Goal: Task Accomplishment & Management: Manage account settings

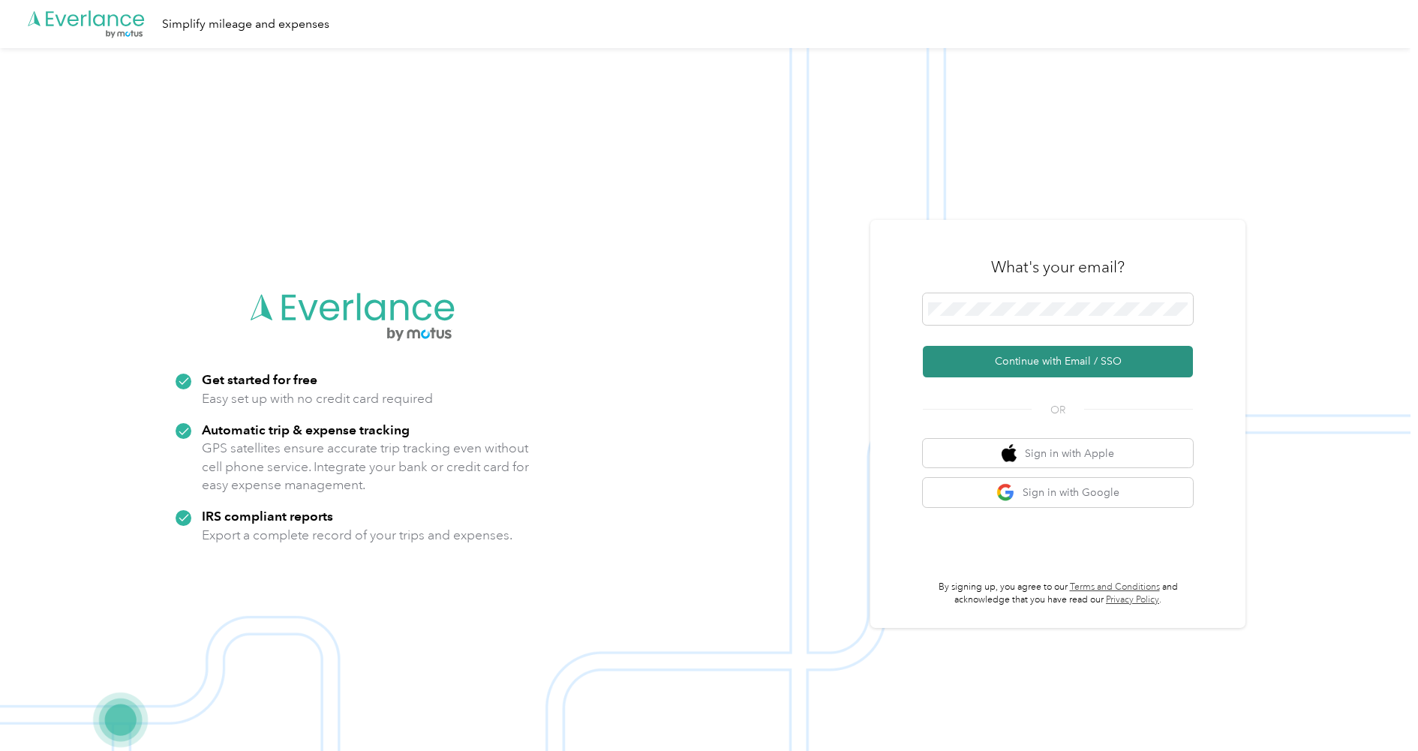
click at [1028, 357] on button "Continue with Email / SSO" at bounding box center [1058, 362] width 270 height 32
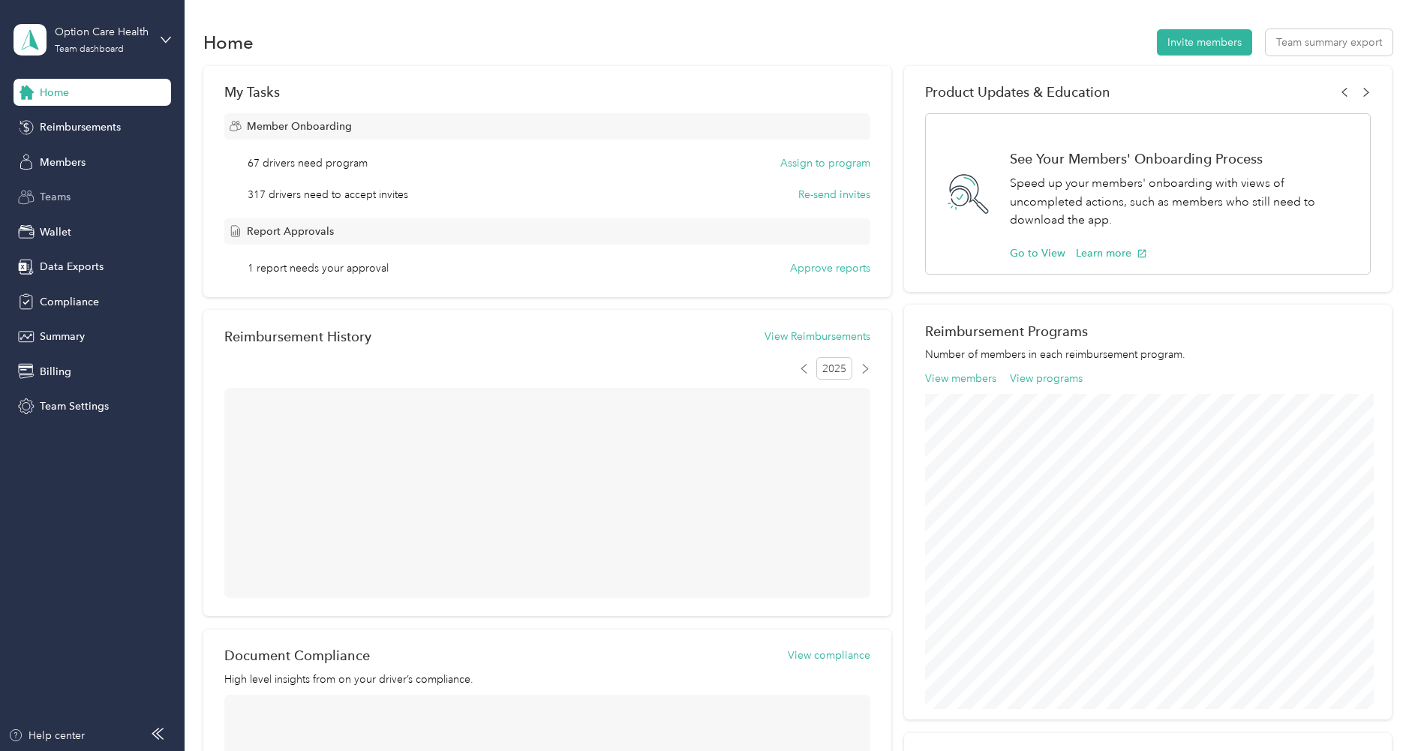
click at [72, 197] on div "Teams" at bounding box center [93, 197] width 158 height 27
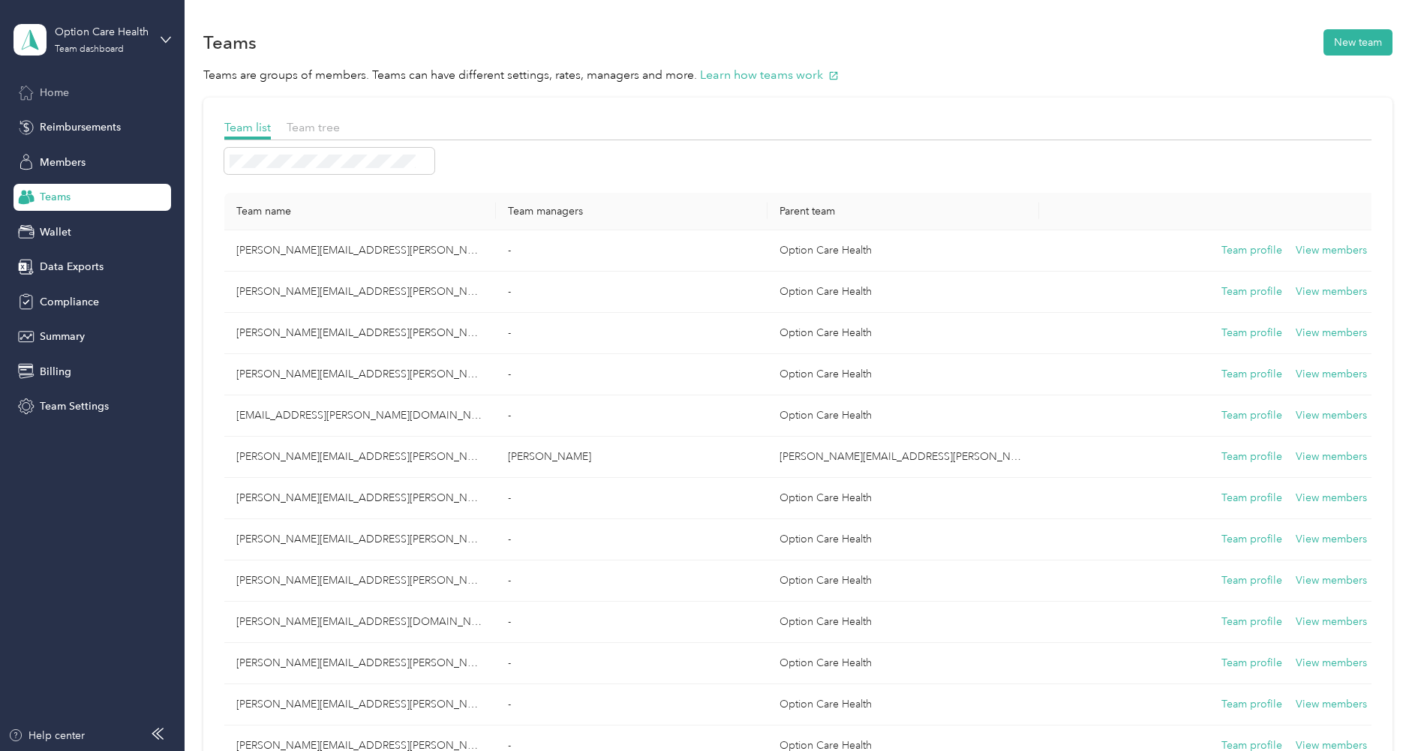
click at [53, 93] on span "Home" at bounding box center [54, 93] width 29 height 16
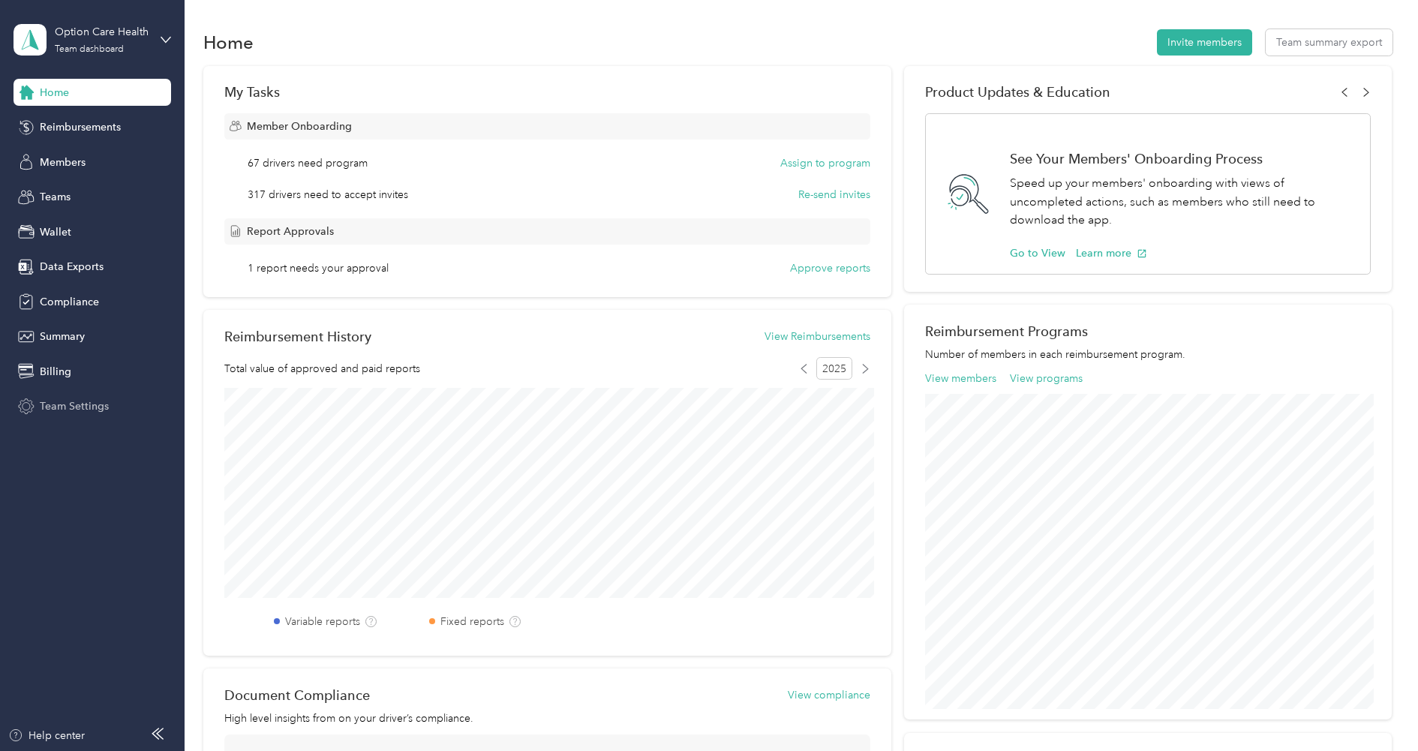
click at [82, 393] on div "Team Settings" at bounding box center [93, 406] width 158 height 27
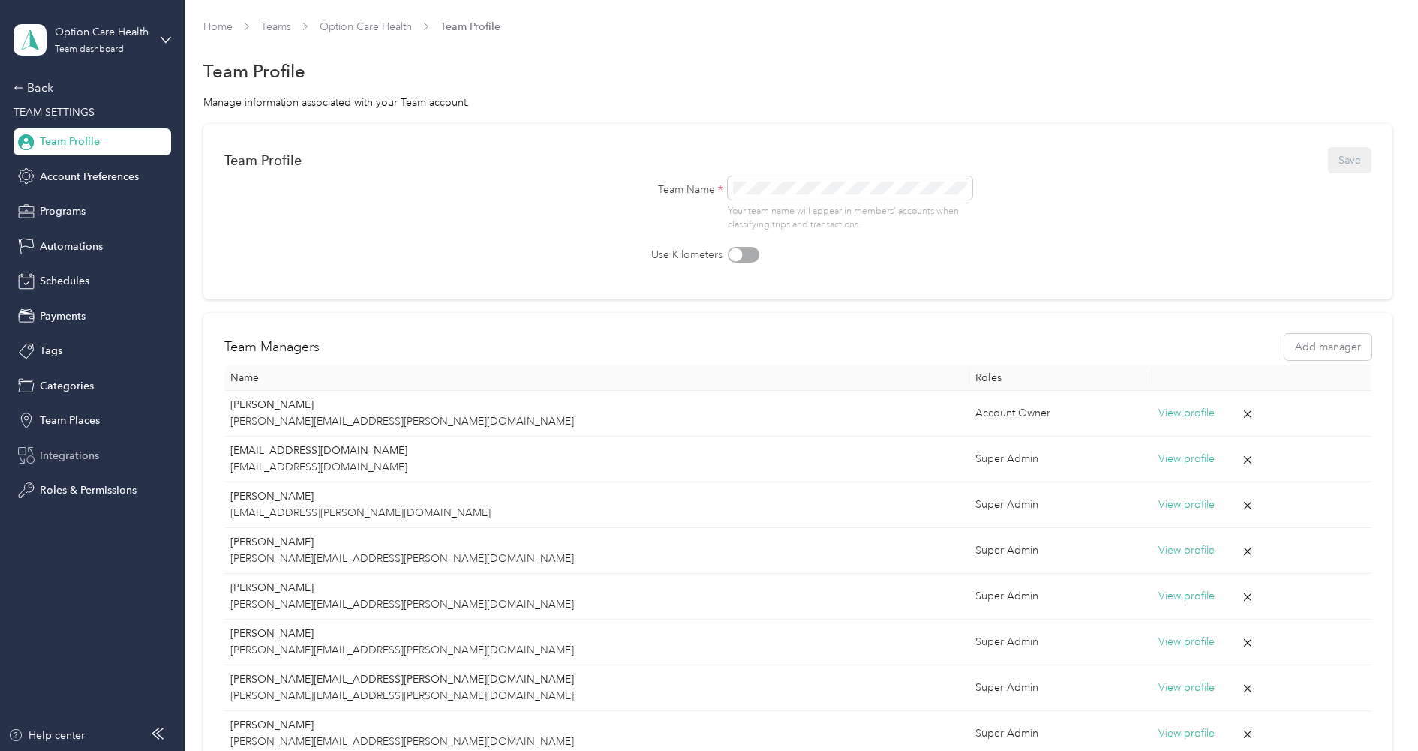
click at [79, 446] on div "Integrations" at bounding box center [93, 455] width 158 height 27
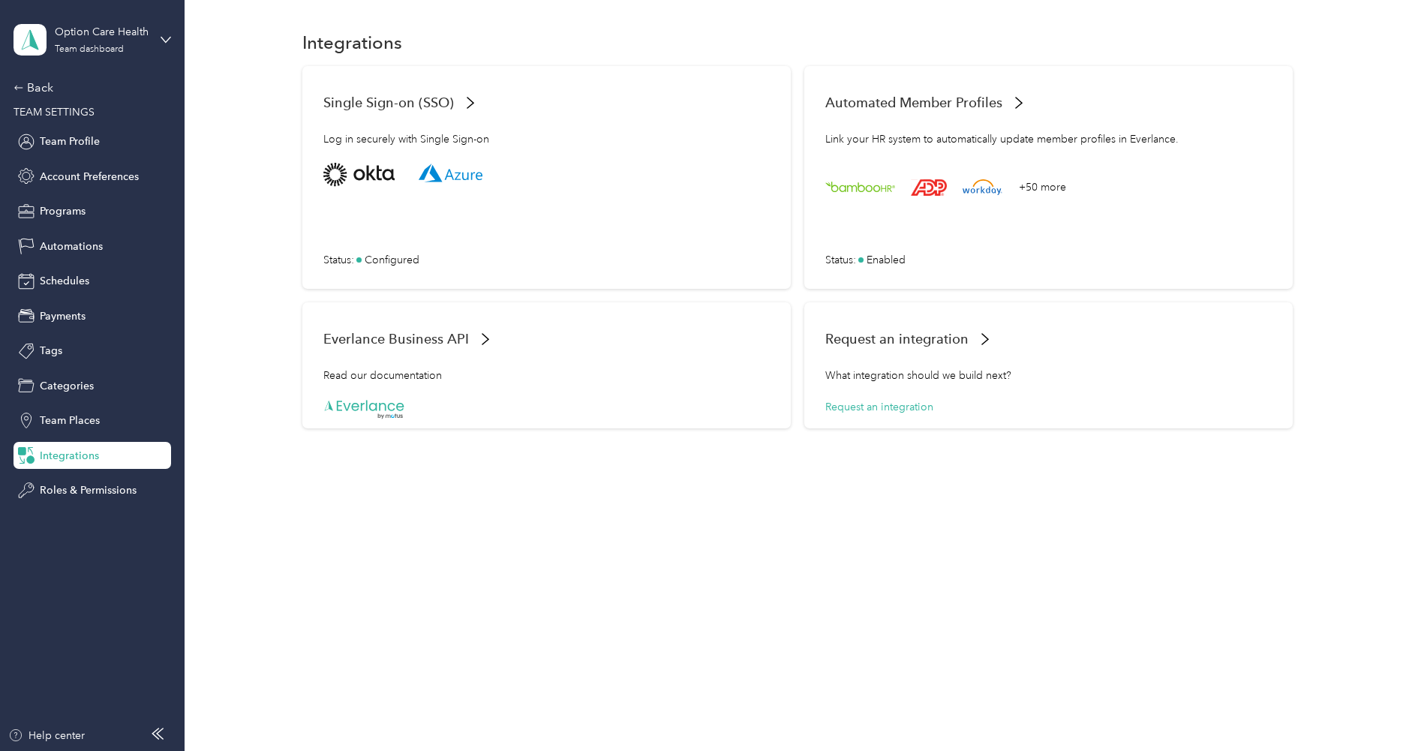
click at [46, 100] on div "Back TEAM SETTINGS Team Profile Account Preferences Programs Automations Schedu…" at bounding box center [93, 291] width 158 height 425
click at [44, 89] on div "Back" at bounding box center [89, 88] width 150 height 18
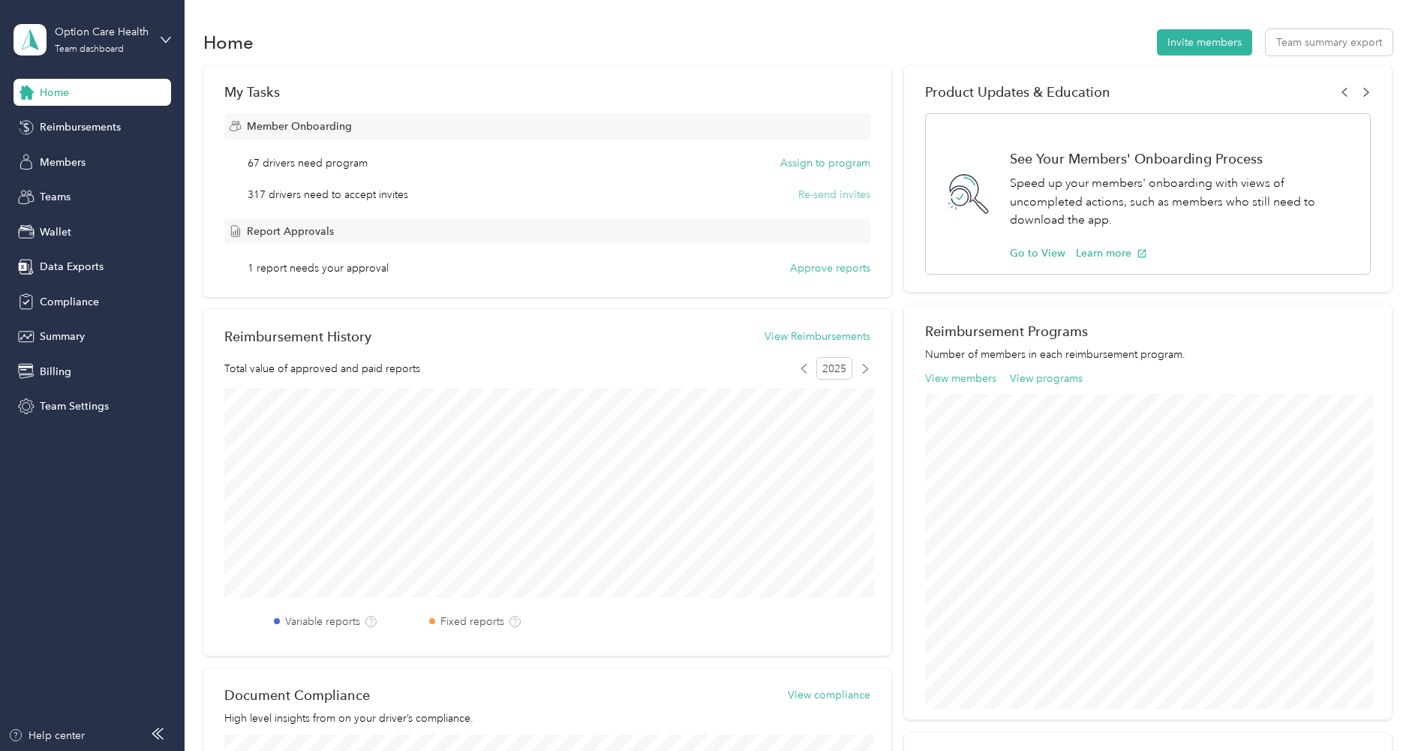
click at [840, 191] on button "Re-send invites" at bounding box center [834, 195] width 72 height 16
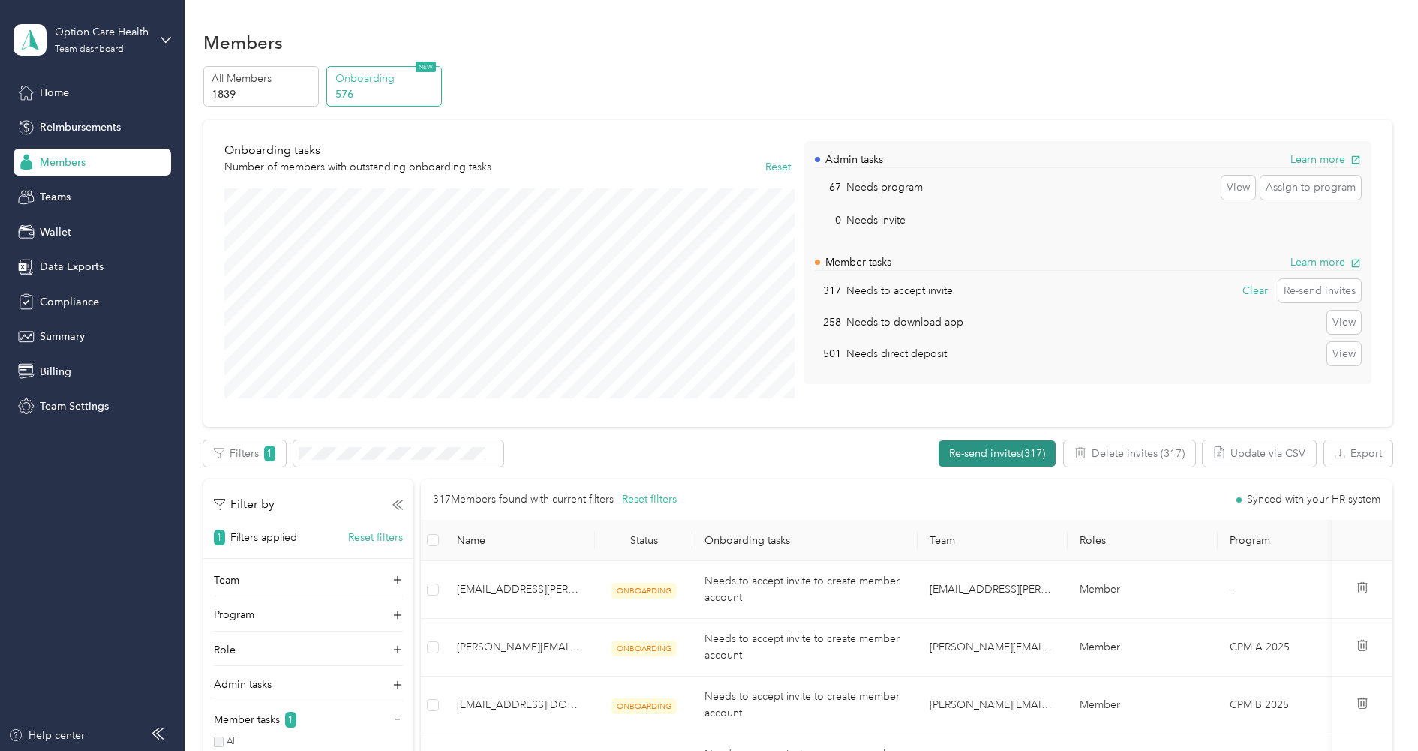
click at [1017, 452] on button "Re-send invites (317)" at bounding box center [997, 453] width 117 height 26
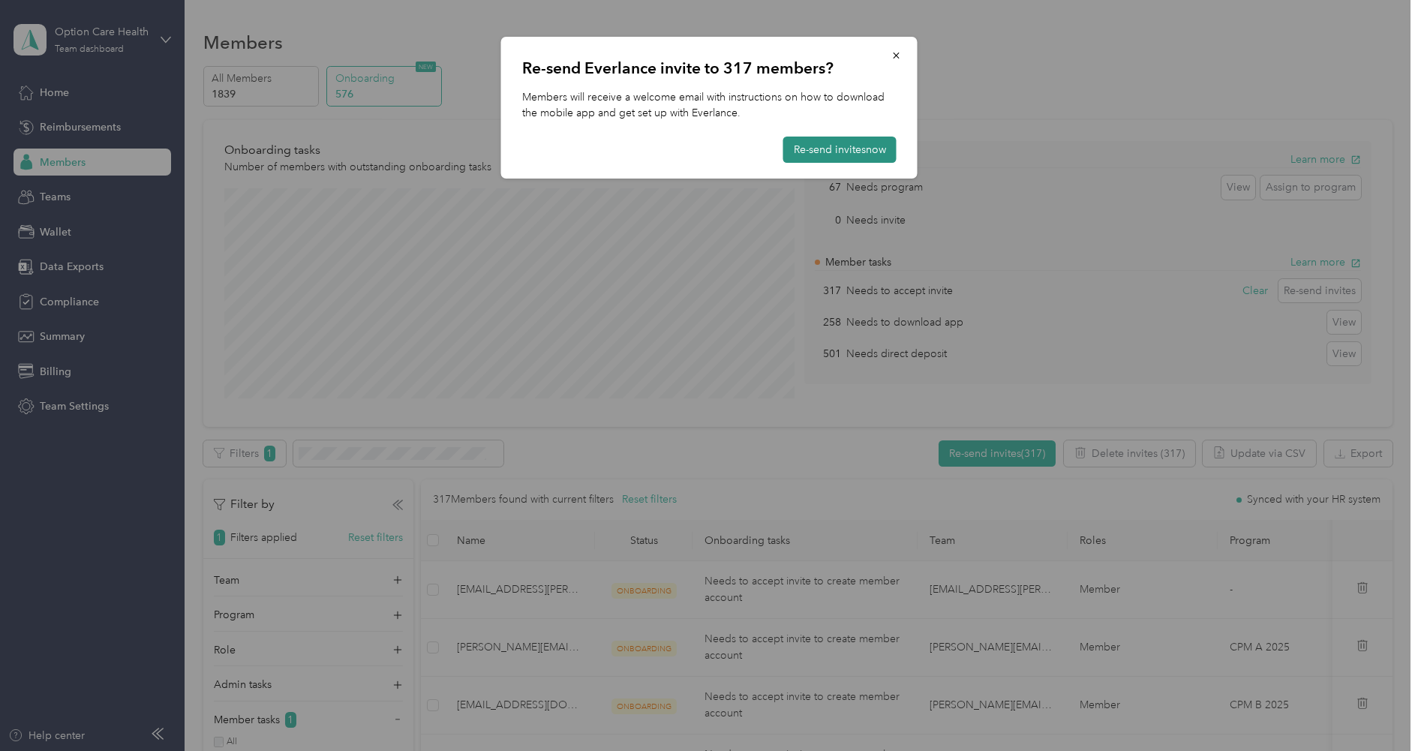
click at [839, 146] on button "Re-send invites now" at bounding box center [839, 150] width 113 height 26
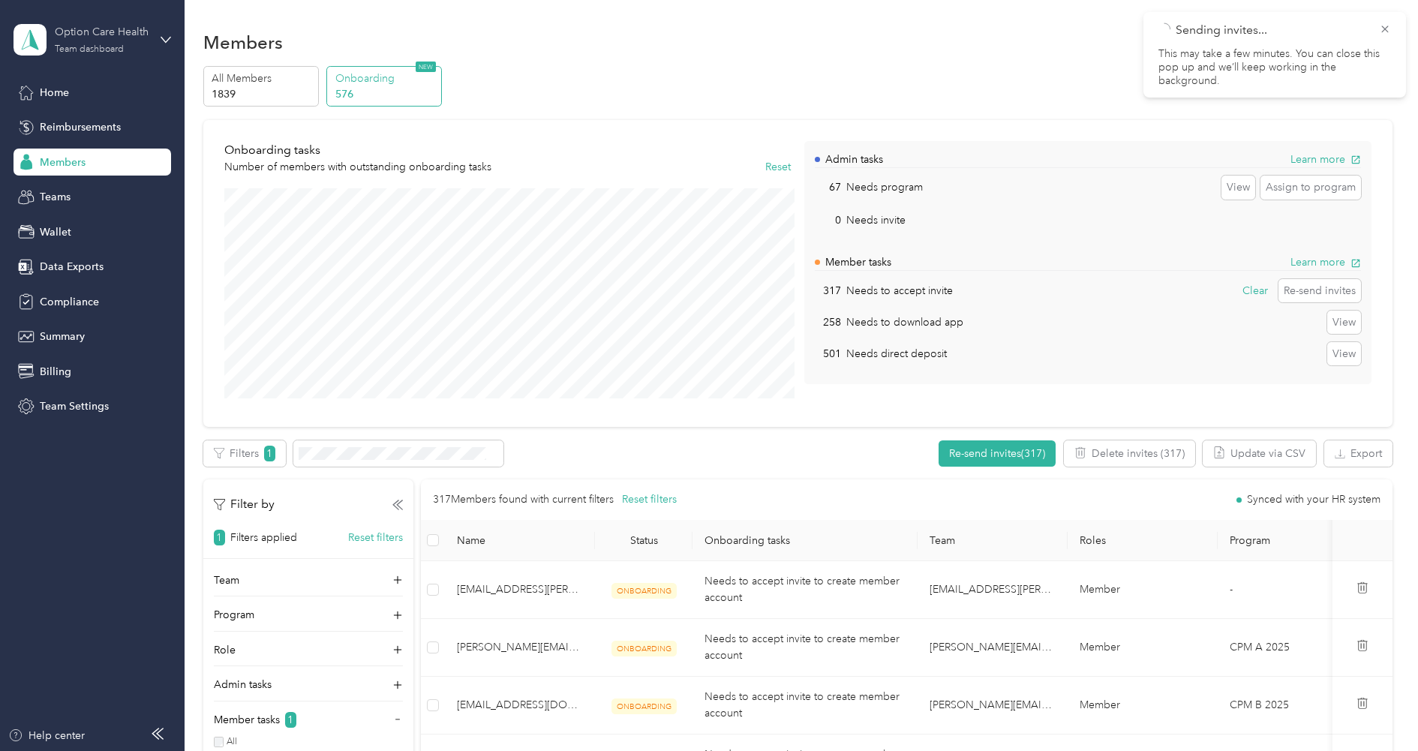
click at [92, 33] on div "Option Care Health" at bounding box center [102, 32] width 94 height 16
click at [55, 194] on div "Log out" at bounding box center [171, 192] width 295 height 26
